Goal: Navigation & Orientation: Find specific page/section

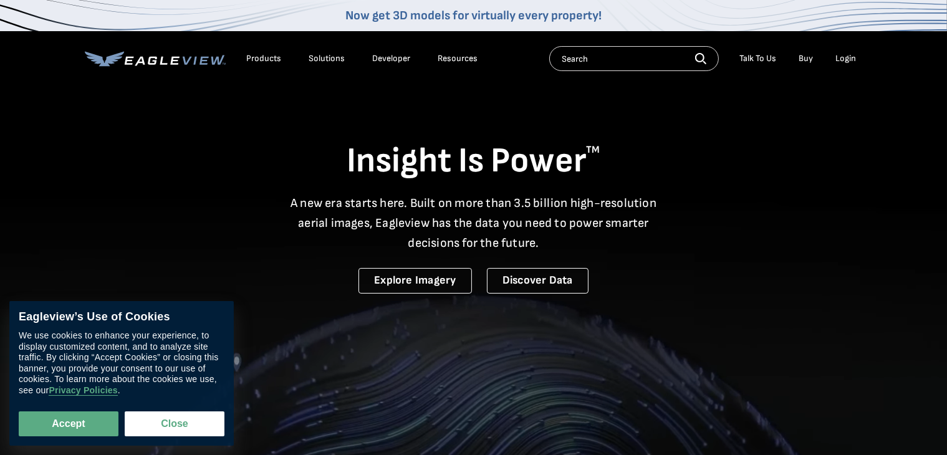
click at [847, 57] on div "Login" at bounding box center [846, 58] width 21 height 11
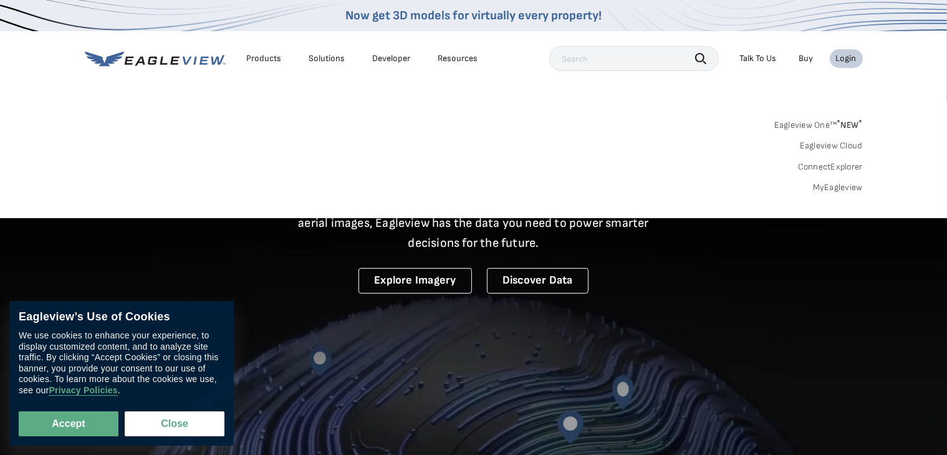
click at [705, 110] on div "Search Products Our Product Areas Imagery 1-Inch GSD Aerial Imagery *" at bounding box center [473, 159] width 947 height 117
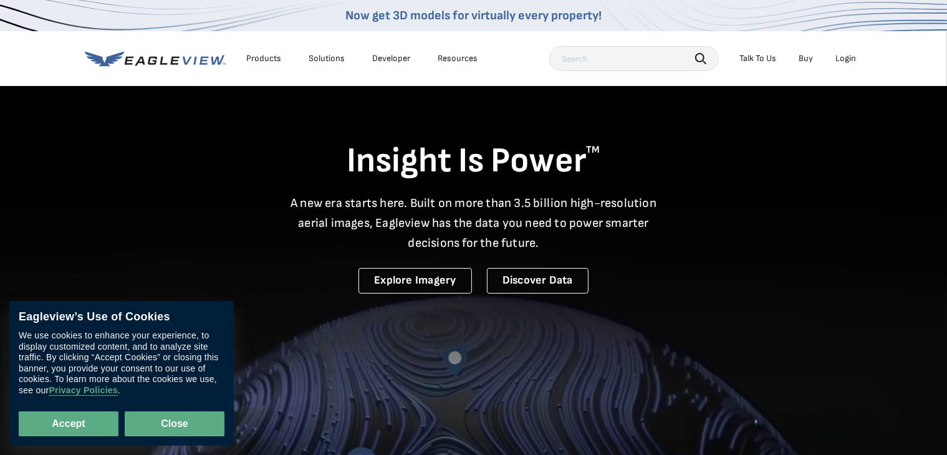
click at [151, 425] on button "Close" at bounding box center [175, 423] width 100 height 25
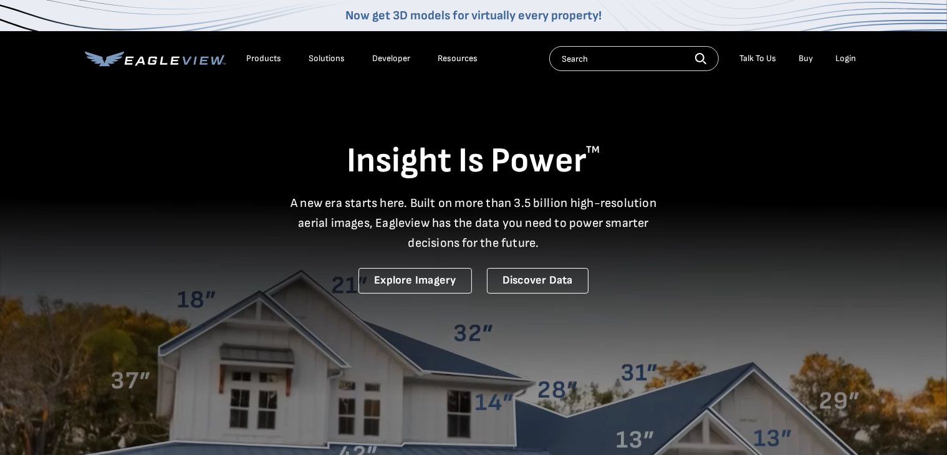
click at [846, 58] on div "Login" at bounding box center [846, 58] width 21 height 11
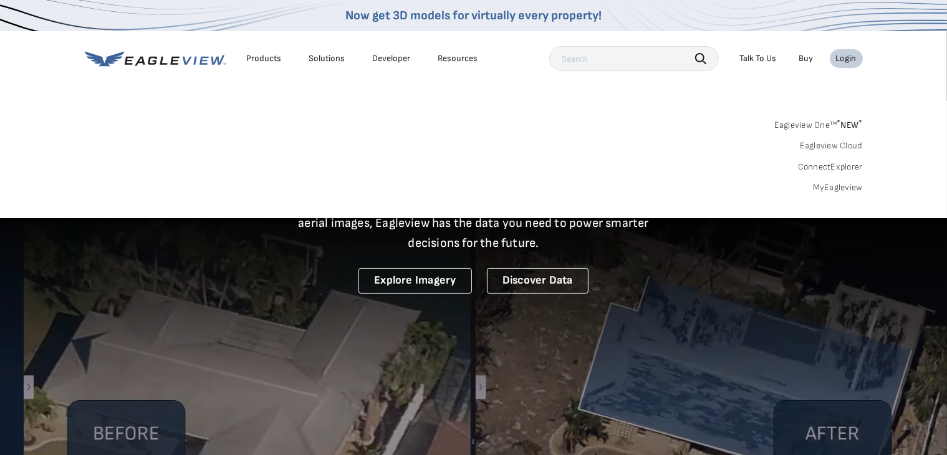
click at [656, 106] on div "Search Products Our Product Areas Imagery 1-Inch GSD Aerial Imagery *" at bounding box center [473, 159] width 947 height 117
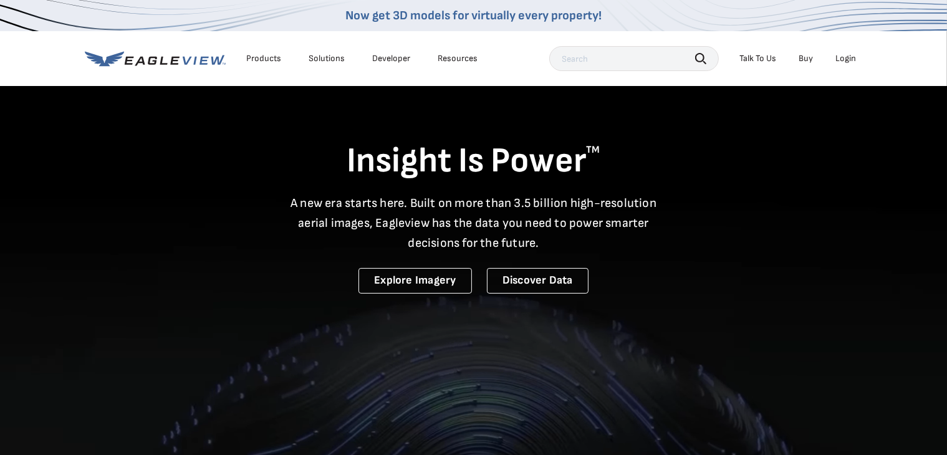
click at [687, 287] on div "Insight Is Power TM A new era starts here. Built on more than 3.5 billion high-…" at bounding box center [474, 189] width 778 height 209
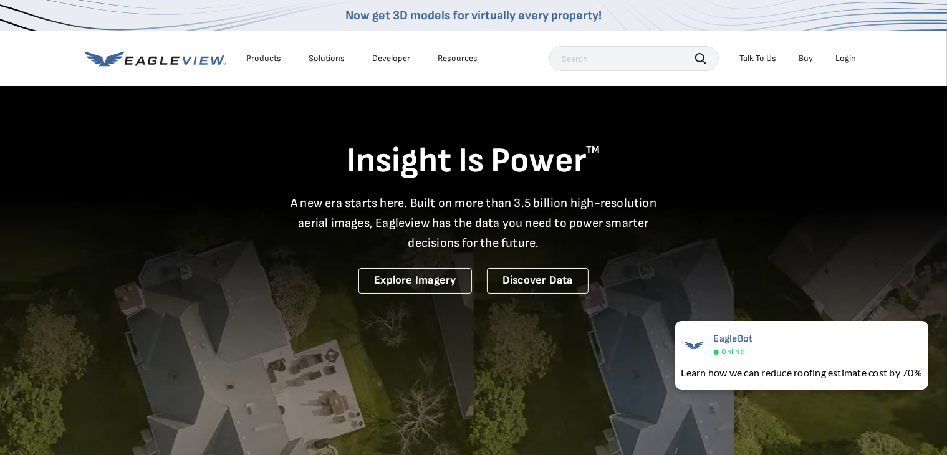
click at [576, 65] on input "text" at bounding box center [634, 58] width 170 height 25
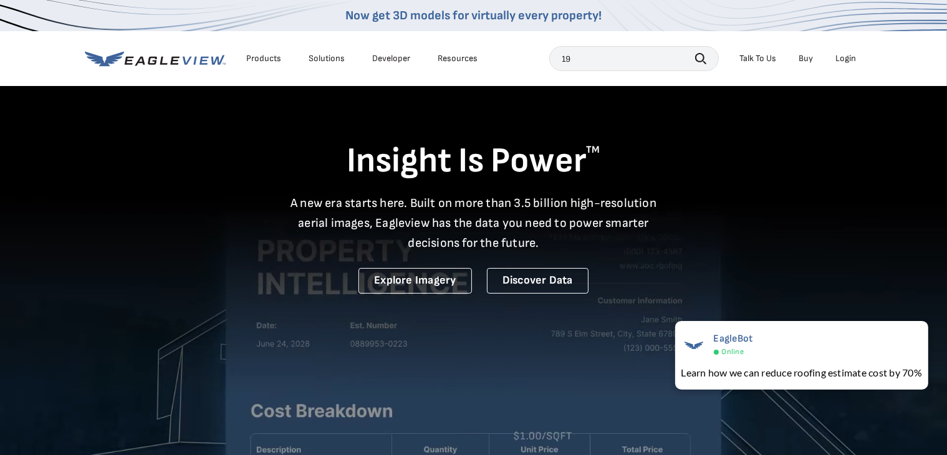
type input "1"
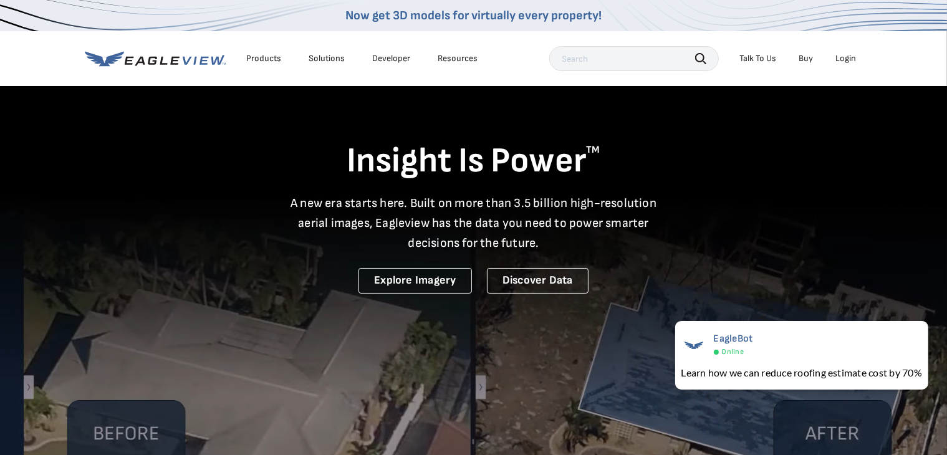
click at [262, 54] on div "Products" at bounding box center [264, 58] width 35 height 11
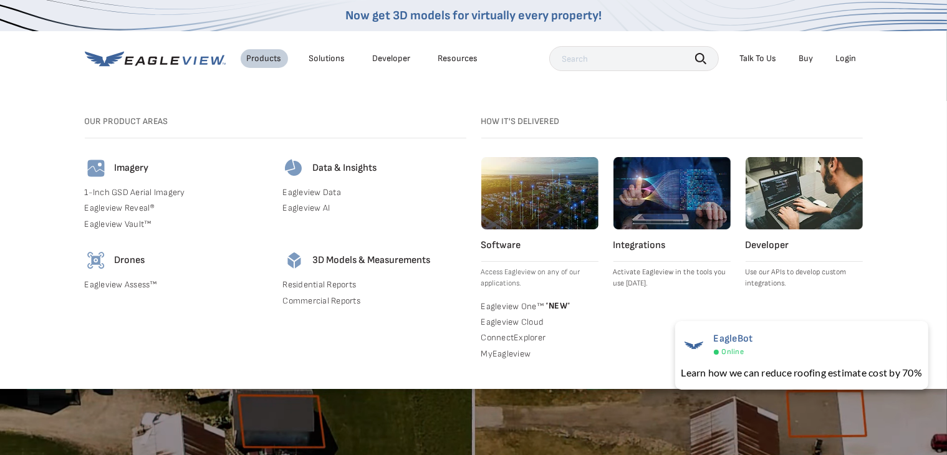
click at [428, 79] on div "Products Solutions Developer Resources Search Talk To Us Buy Login" at bounding box center [474, 58] width 778 height 55
